Goal: Check status: Check status

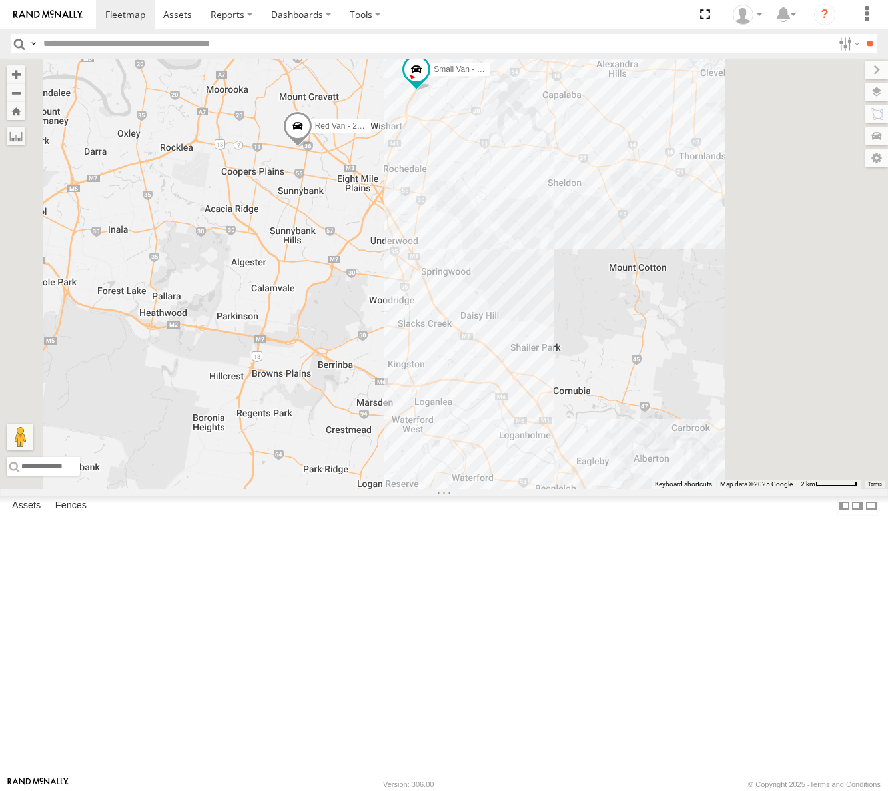
drag, startPoint x: 9, startPoint y: 313, endPoint x: 26, endPoint y: 311, distance: 17.4
click at [0, 0] on div "Small Van - 471 BC3 All Assets [GEOGRAPHIC_DATA] -27.47033 153.11733 Video Outl…" at bounding box center [0, 0] width 0 height 0
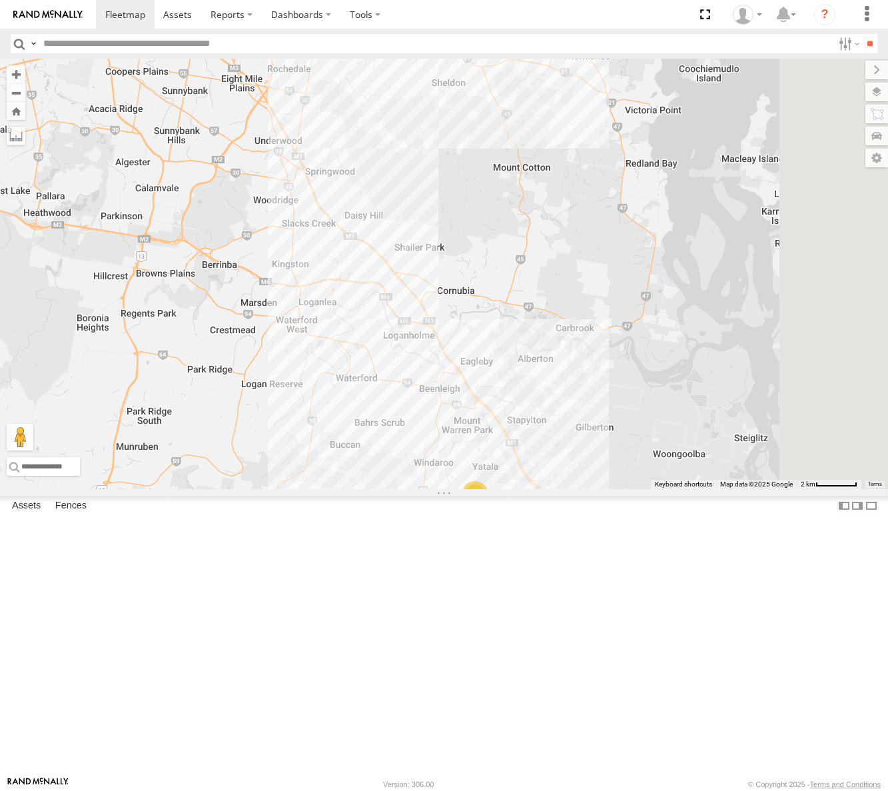
drag, startPoint x: 646, startPoint y: 522, endPoint x: 528, endPoint y: 508, distance: 118.1
click at [528, 489] on div "2 Small Van - 471 BC3 Red Van - 286 HK8" at bounding box center [444, 274] width 888 height 431
